Goal: Register for event/course

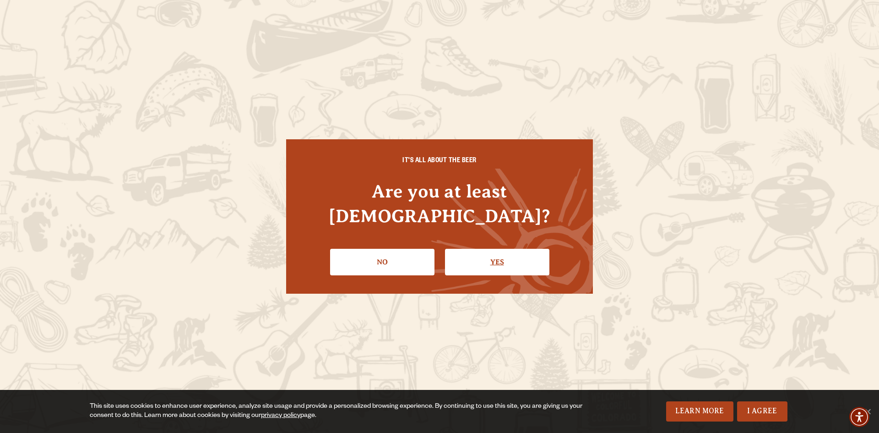
click at [493, 252] on link "Yes" at bounding box center [497, 262] width 104 height 27
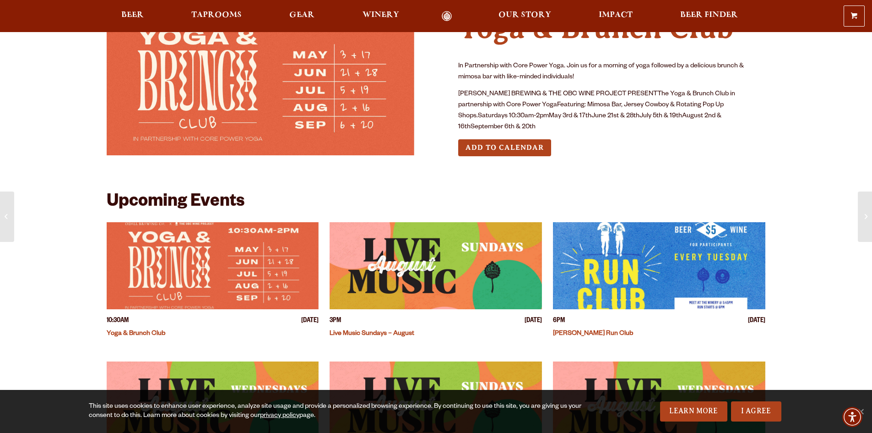
scroll to position [57, 0]
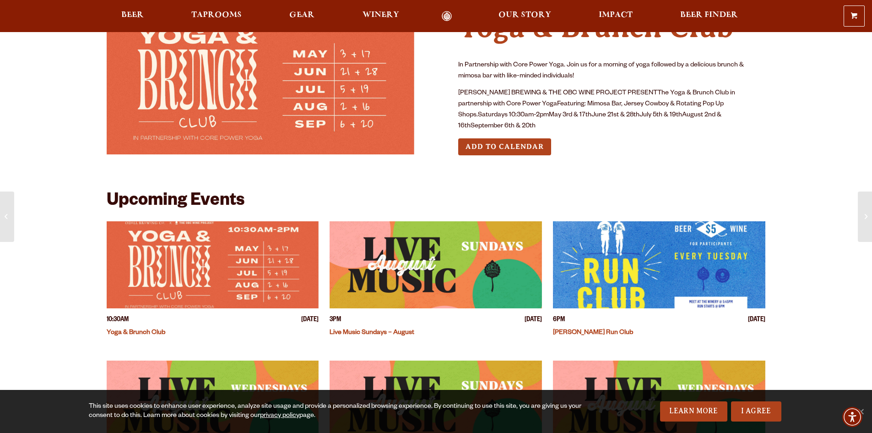
click at [135, 329] on link "Yoga & Brunch Club" at bounding box center [136, 332] width 59 height 7
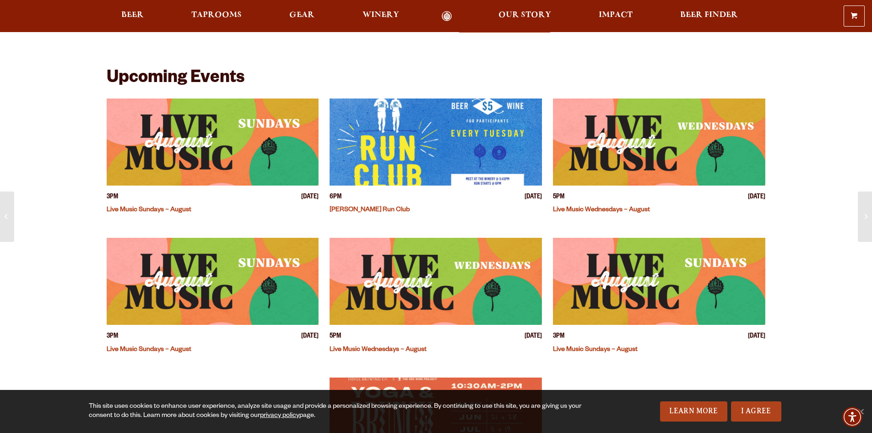
scroll to position [206, 0]
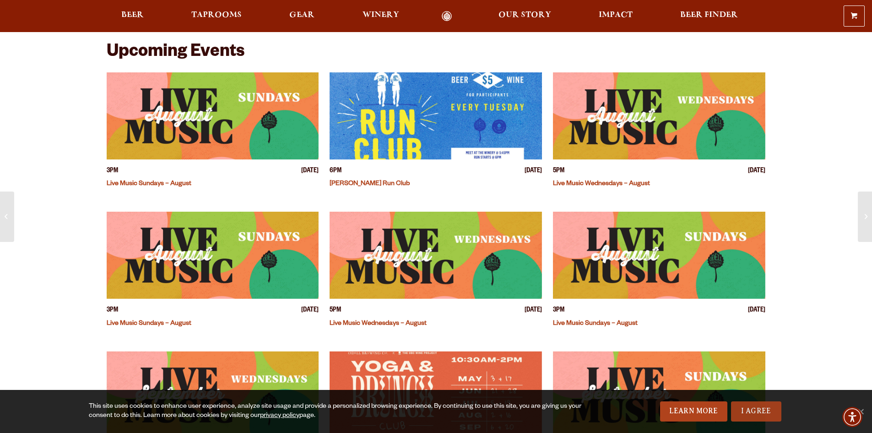
click at [754, 416] on link "I Agree" at bounding box center [756, 411] width 50 height 20
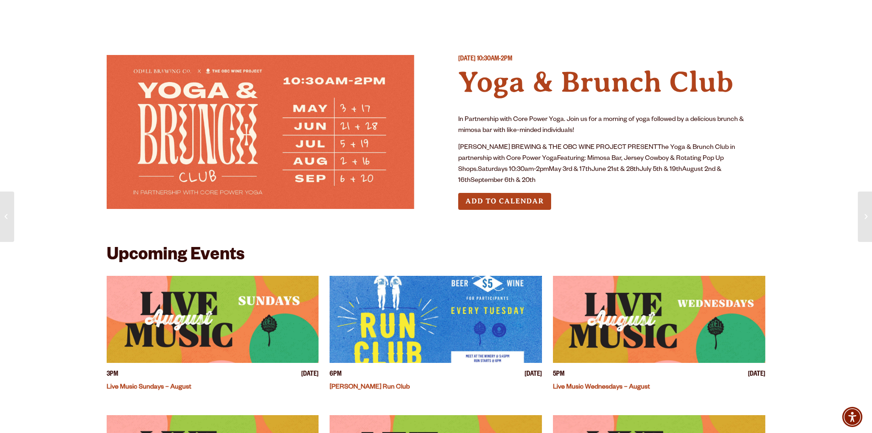
scroll to position [0, 0]
